Goal: Information Seeking & Learning: Learn about a topic

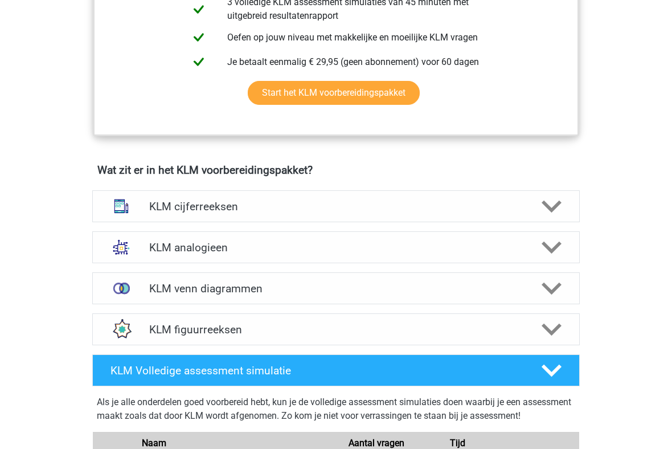
scroll to position [660, 0]
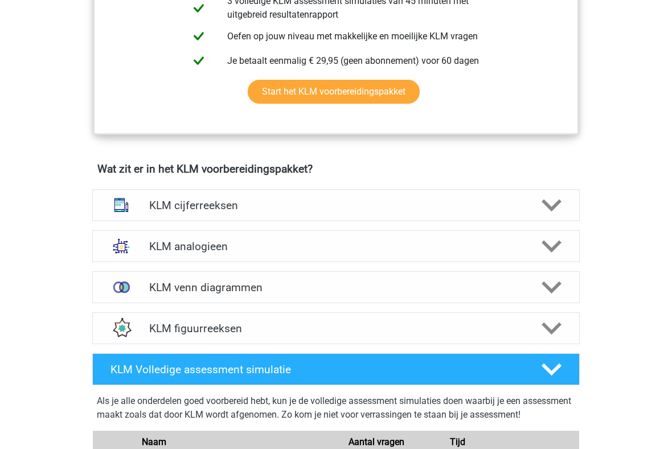
click at [367, 214] on div "KLM cijferreeksen" at bounding box center [336, 205] width 488 height 32
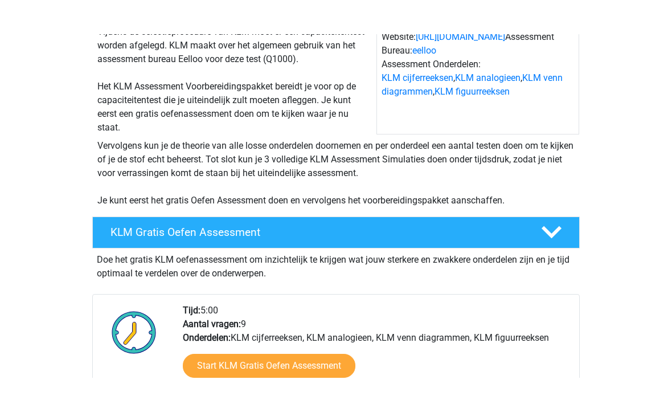
scroll to position [122, 0]
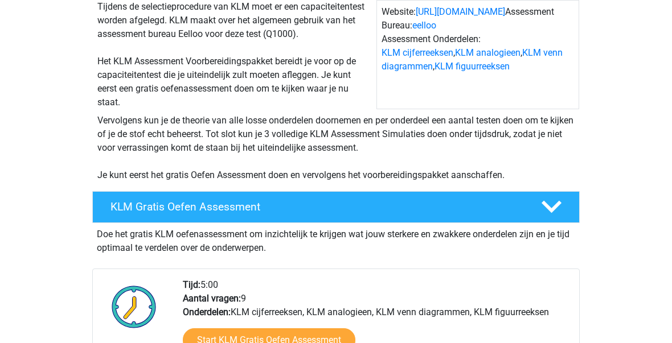
click at [358, 209] on h4 "KLM Gratis Oefen Assessment" at bounding box center [317, 206] width 412 height 13
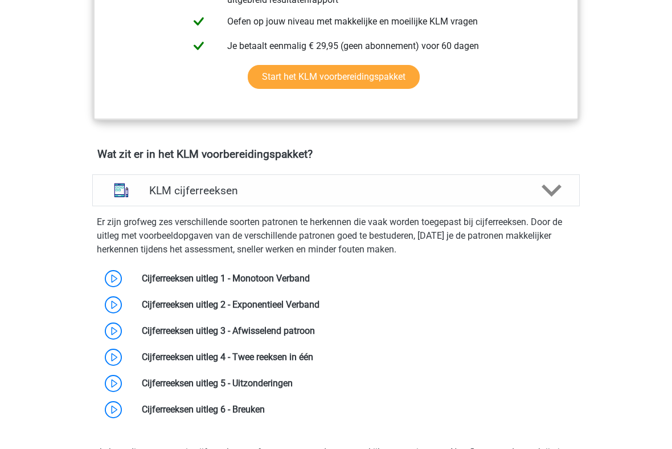
scroll to position [500, 0]
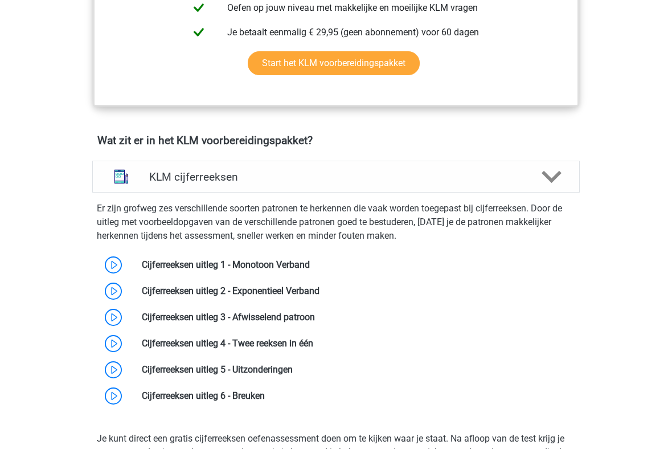
click at [310, 270] on link at bounding box center [310, 264] width 0 height 11
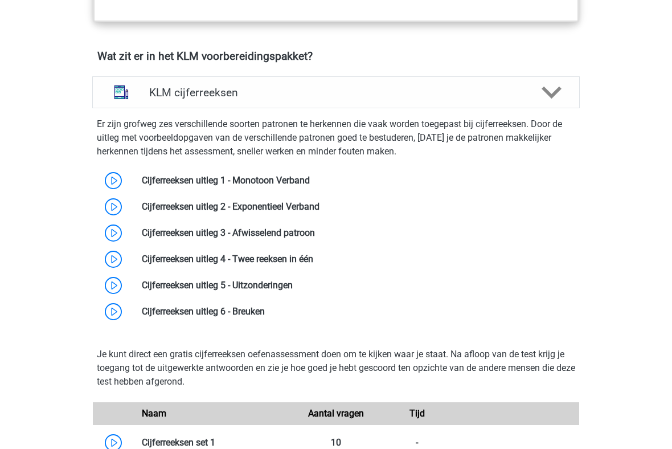
scroll to position [584, 0]
click at [320, 206] on link at bounding box center [320, 205] width 0 height 11
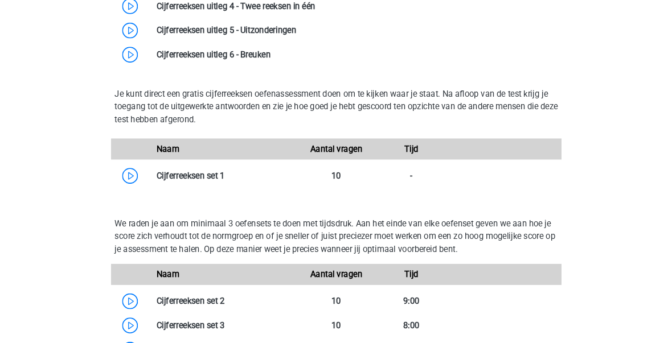
scroll to position [834, 0]
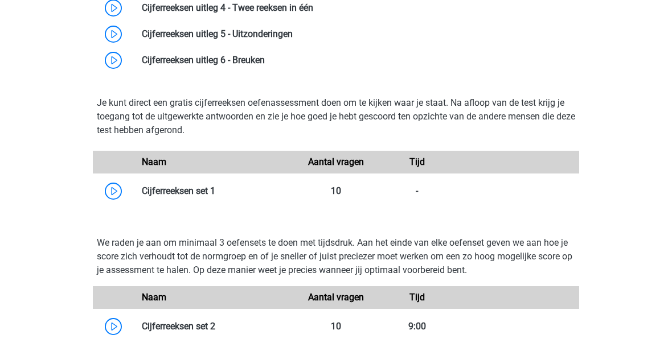
click at [215, 193] on link at bounding box center [215, 191] width 0 height 11
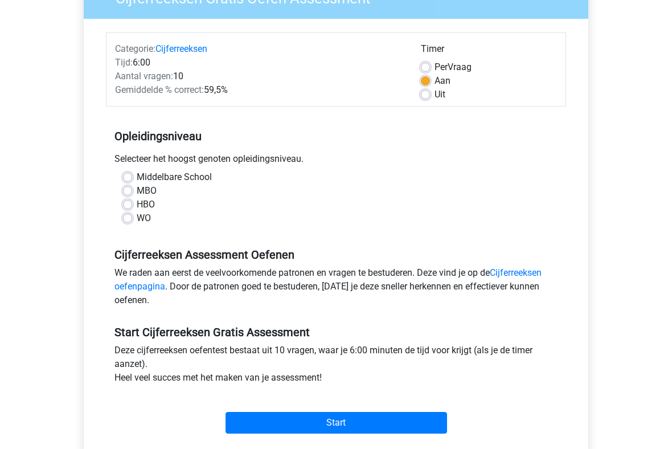
scroll to position [133, 0]
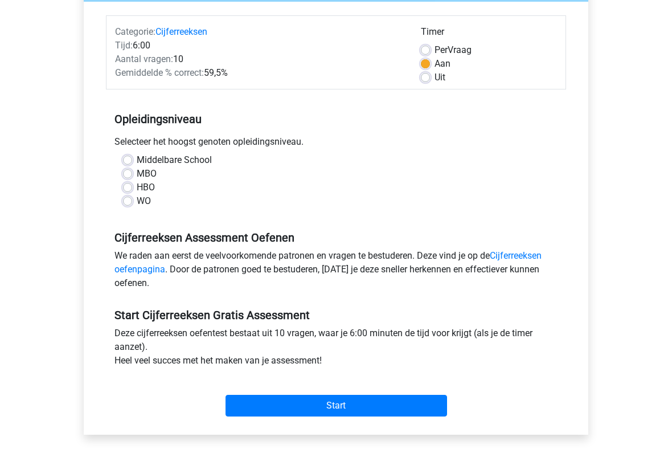
click at [335, 343] on input "Start" at bounding box center [337, 406] width 222 height 22
click at [137, 161] on label "Middelbare School" at bounding box center [174, 160] width 75 height 14
click at [132, 161] on input "Middelbare School" at bounding box center [127, 158] width 9 height 11
radio input "true"
click at [290, 343] on input "Start" at bounding box center [337, 406] width 222 height 22
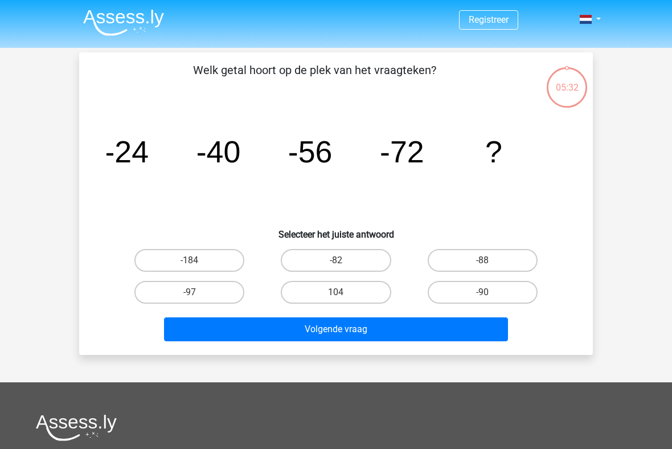
click at [513, 263] on label "-88" at bounding box center [483, 260] width 110 height 23
click at [490, 263] on input "-88" at bounding box center [485, 263] width 7 height 7
radio input "true"
click at [445, 330] on button "Volgende vraag" at bounding box center [336, 329] width 345 height 24
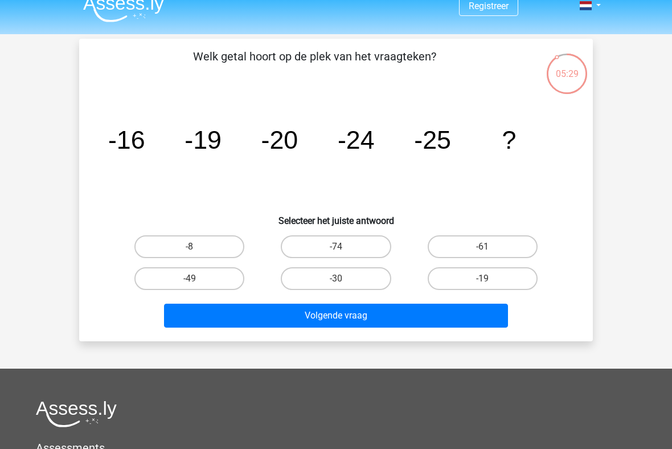
scroll to position [11, 0]
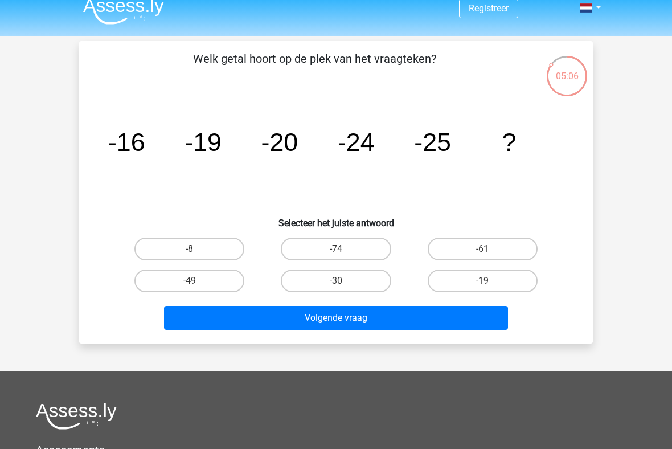
click at [346, 285] on label "-30" at bounding box center [336, 280] width 110 height 23
click at [343, 285] on input "-30" at bounding box center [339, 284] width 7 height 7
radio input "true"
click at [355, 321] on button "Volgende vraag" at bounding box center [336, 318] width 345 height 24
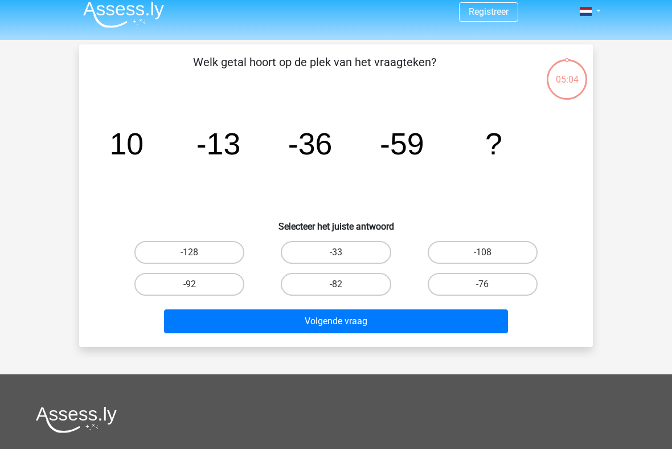
scroll to position [7, 0]
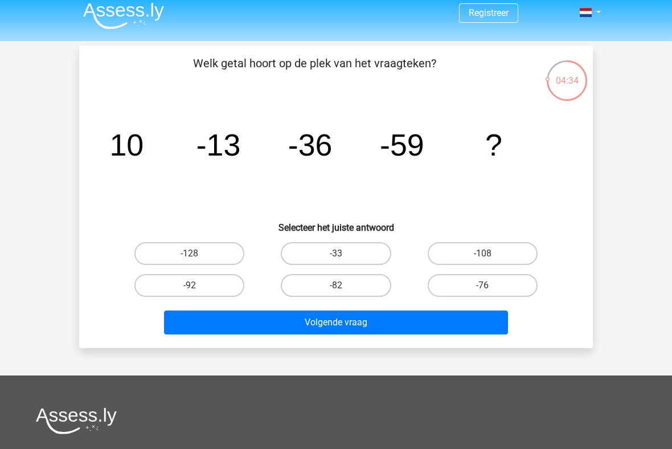
click at [361, 289] on label "-82" at bounding box center [336, 285] width 110 height 23
click at [343, 289] on input "-82" at bounding box center [339, 288] width 7 height 7
radio input "true"
click at [368, 320] on button "Volgende vraag" at bounding box center [336, 322] width 345 height 24
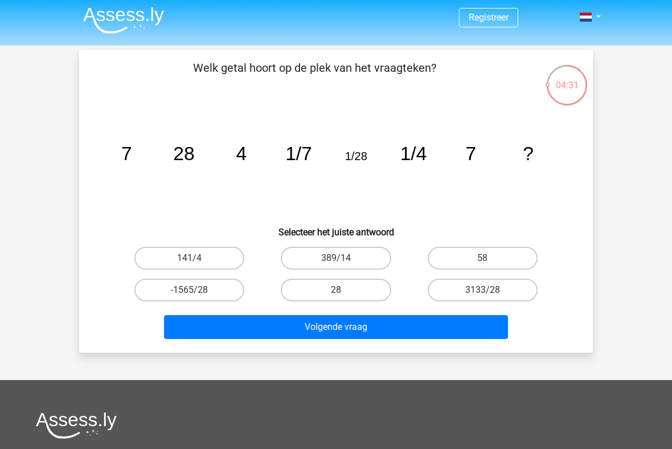
scroll to position [1, 0]
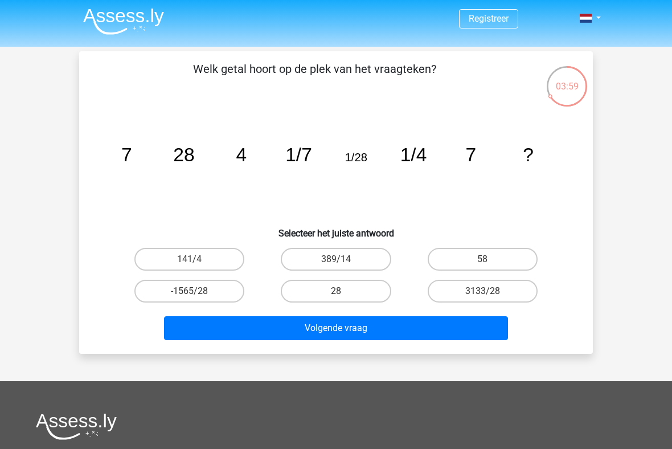
click at [361, 297] on label "28" at bounding box center [336, 291] width 110 height 23
click at [343, 297] on input "28" at bounding box center [339, 294] width 7 height 7
radio input "true"
click at [361, 328] on button "Volgende vraag" at bounding box center [336, 328] width 345 height 24
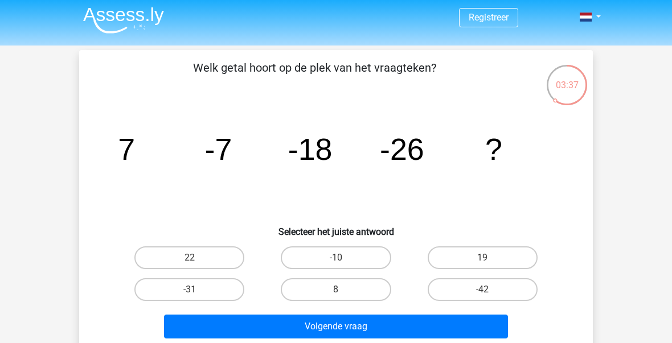
scroll to position [0, 0]
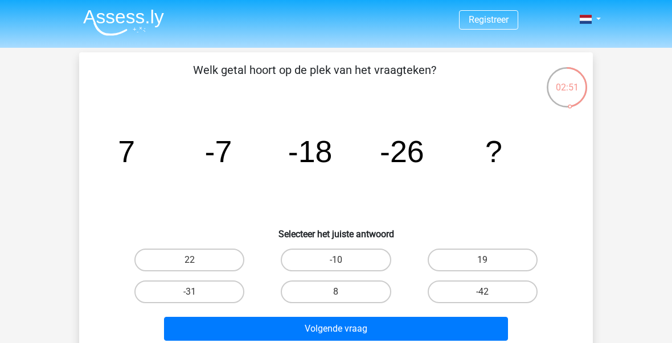
click at [367, 267] on label "-10" at bounding box center [336, 260] width 110 height 23
click at [343, 267] on input "-10" at bounding box center [339, 263] width 7 height 7
radio input "true"
click at [344, 328] on button "Volgende vraag" at bounding box center [336, 329] width 345 height 24
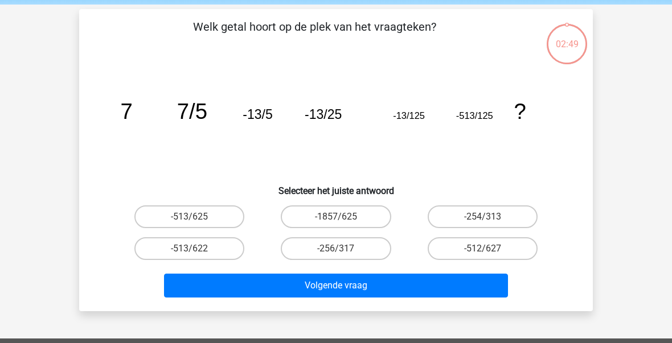
scroll to position [52, 0]
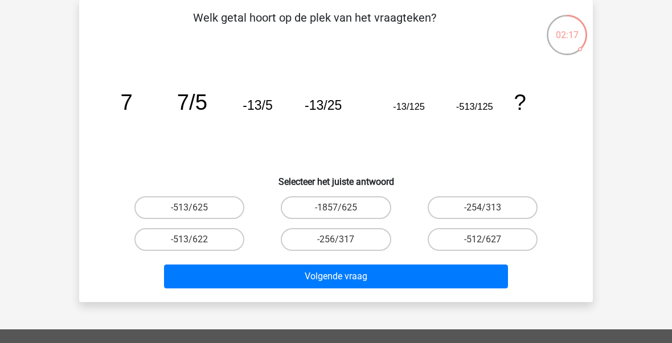
click at [218, 210] on label "-513/625" at bounding box center [189, 208] width 110 height 23
click at [197, 210] on input "-513/625" at bounding box center [193, 211] width 7 height 7
radio input "true"
click at [270, 273] on button "Volgende vraag" at bounding box center [336, 277] width 345 height 24
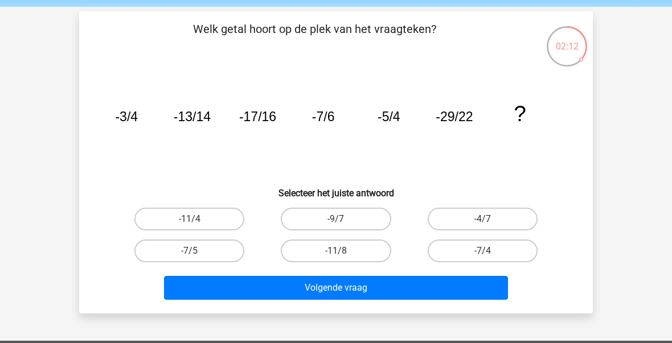
scroll to position [40, 0]
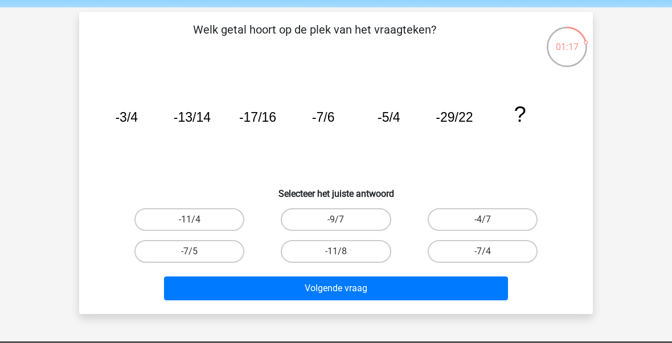
click at [382, 294] on button "Volgende vraag" at bounding box center [336, 289] width 345 height 24
click at [207, 223] on label "-11/4" at bounding box center [189, 219] width 110 height 23
click at [197, 223] on input "-11/4" at bounding box center [193, 223] width 7 height 7
radio input "true"
click at [260, 291] on button "Volgende vraag" at bounding box center [336, 289] width 345 height 24
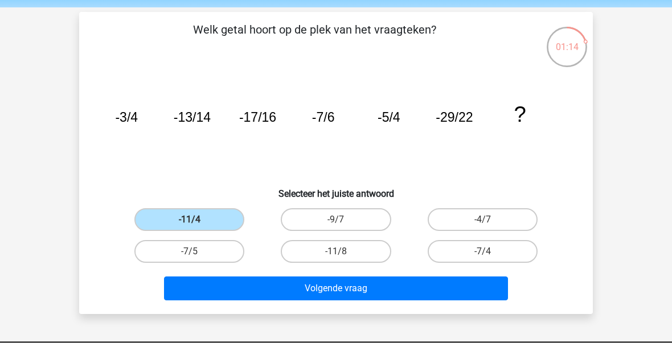
click at [255, 289] on button "Volgende vraag" at bounding box center [336, 289] width 345 height 24
click at [227, 228] on label "-11/4" at bounding box center [189, 219] width 110 height 23
click at [197, 227] on input "-11/4" at bounding box center [193, 223] width 7 height 7
click at [228, 222] on label "-11/4" at bounding box center [189, 219] width 110 height 23
click at [197, 222] on input "-11/4" at bounding box center [193, 223] width 7 height 7
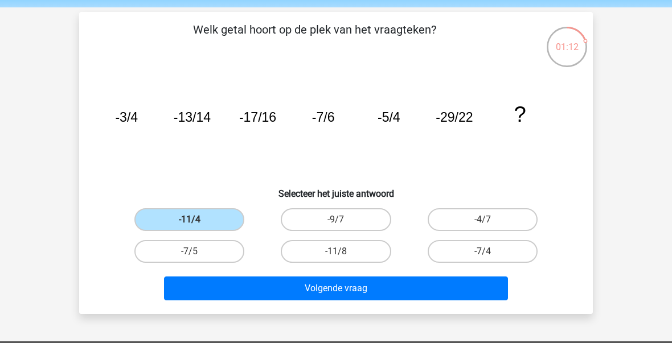
click at [305, 298] on button "Volgende vraag" at bounding box center [336, 289] width 345 height 24
click at [326, 223] on label "-9/7" at bounding box center [336, 219] width 110 height 23
click at [336, 223] on input "-9/7" at bounding box center [339, 223] width 7 height 7
radio input "true"
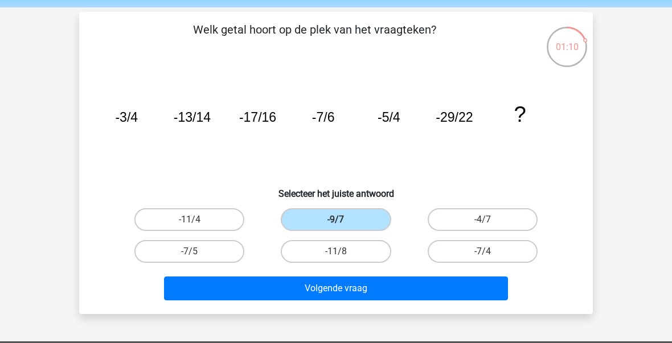
click at [308, 282] on button "Volgende vraag" at bounding box center [336, 289] width 345 height 24
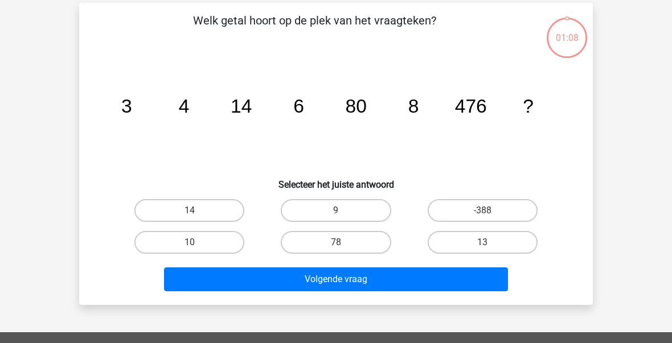
scroll to position [52, 0]
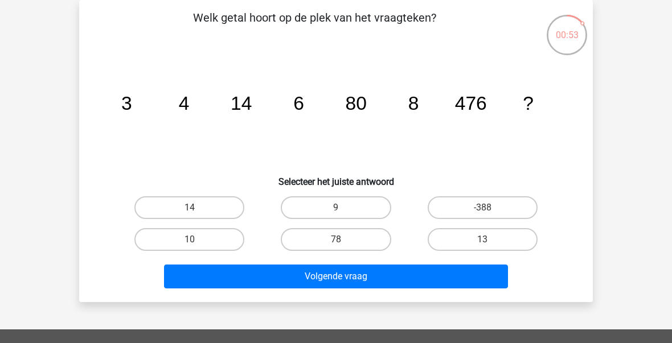
click at [346, 244] on label "78" at bounding box center [336, 239] width 110 height 23
click at [343, 244] on input "78" at bounding box center [339, 243] width 7 height 7
radio input "true"
click at [339, 276] on button "Volgende vraag" at bounding box center [336, 277] width 345 height 24
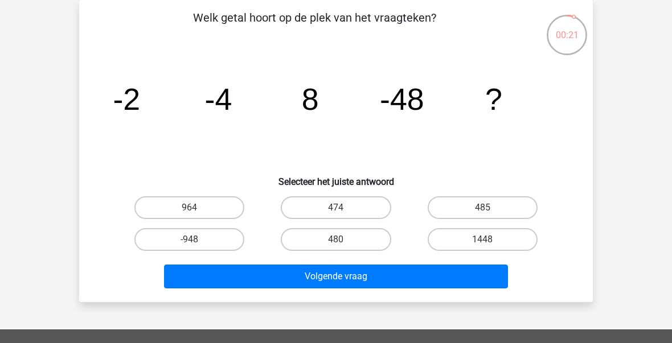
click at [371, 251] on label "480" at bounding box center [336, 239] width 110 height 23
click at [343, 247] on input "480" at bounding box center [339, 243] width 7 height 7
radio input "true"
click at [374, 277] on button "Volgende vraag" at bounding box center [336, 277] width 345 height 24
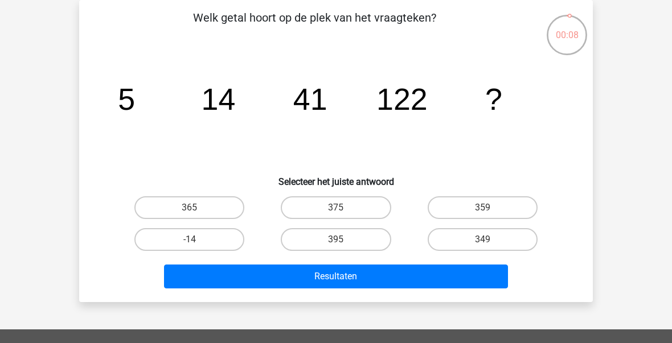
click at [449, 244] on label "349" at bounding box center [483, 239] width 110 height 23
click at [482, 244] on input "349" at bounding box center [485, 243] width 7 height 7
radio input "true"
click at [424, 274] on button "Resultaten" at bounding box center [336, 277] width 345 height 24
